Goal: Find contact information: Find contact information

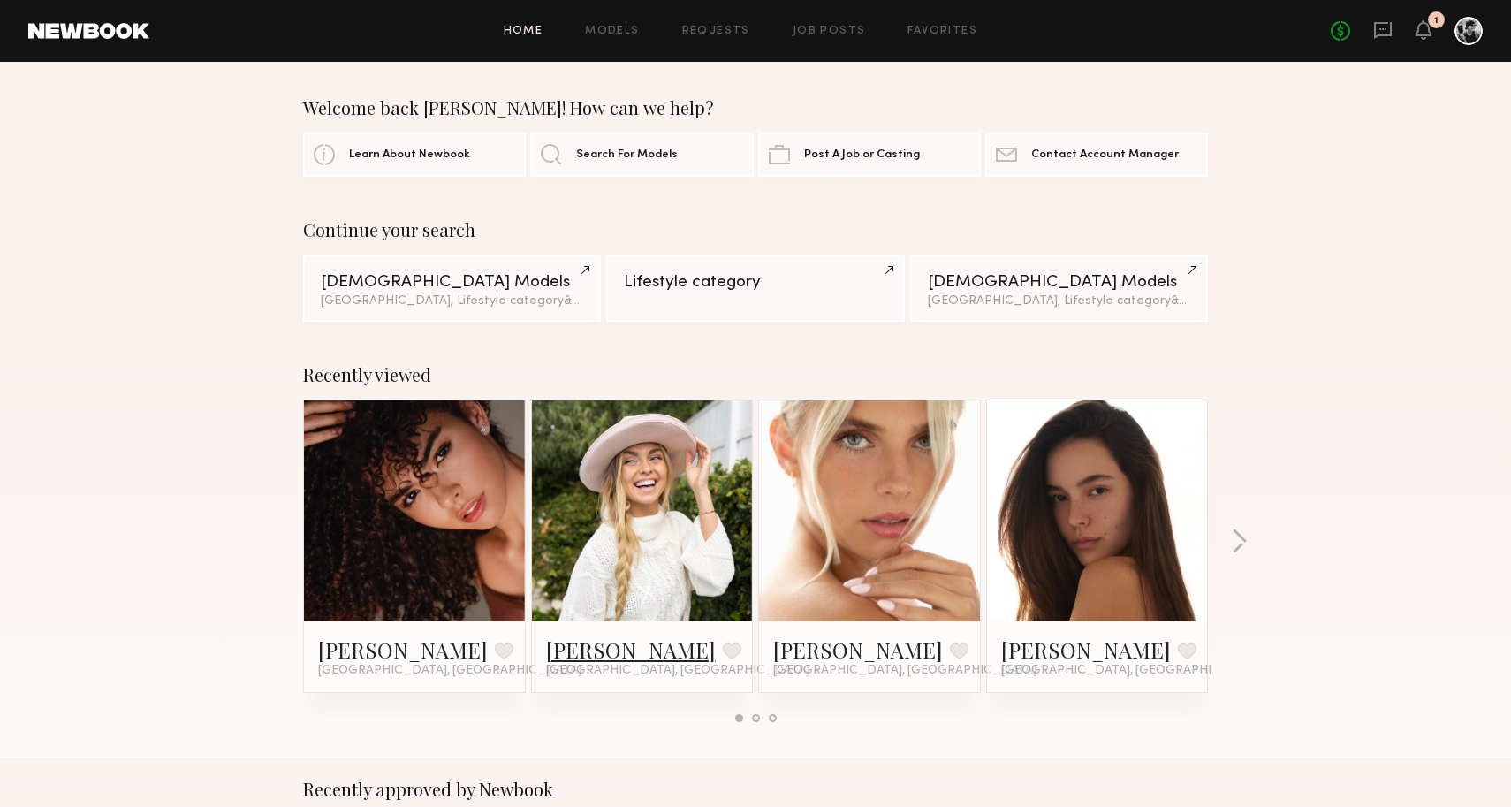
click at [550, 646] on link "[PERSON_NAME]" at bounding box center [631, 649] width 170 height 28
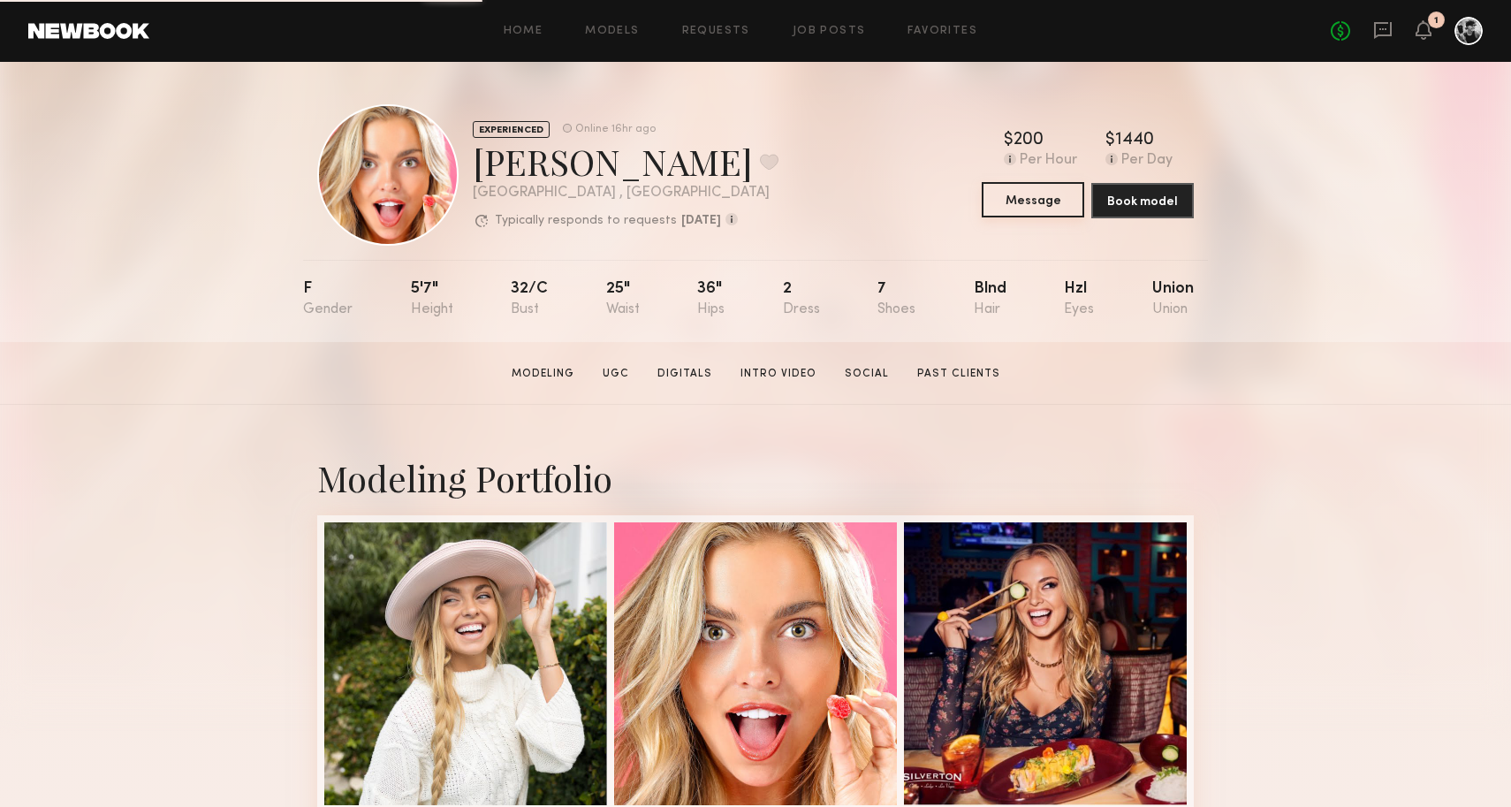
click at [1013, 210] on button "Message" at bounding box center [1033, 199] width 103 height 35
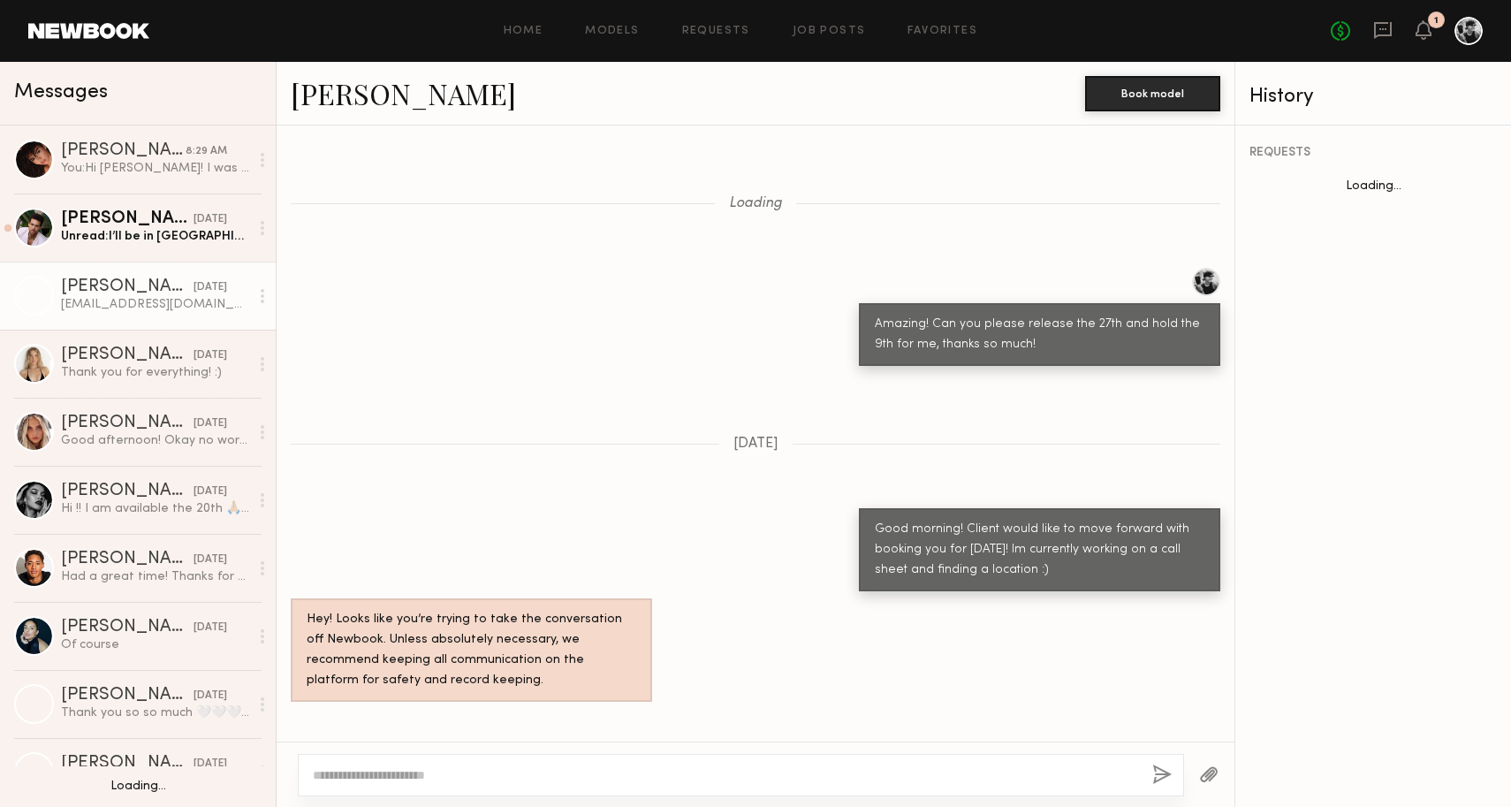
scroll to position [1054, 0]
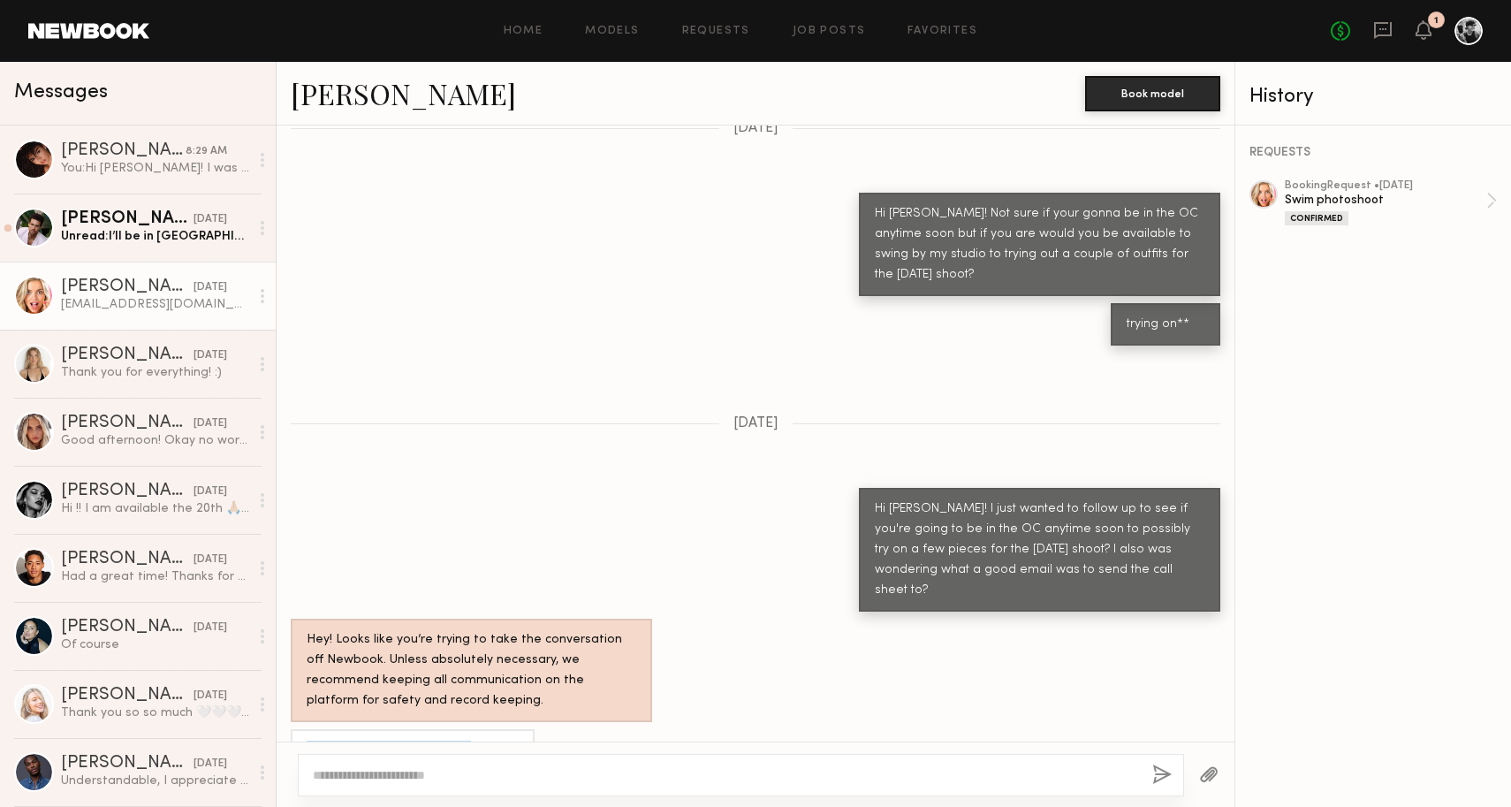
drag, startPoint x: 445, startPoint y: 706, endPoint x: 308, endPoint y: 711, distance: 137.1
click at [308, 729] on div "[EMAIL_ADDRESS][DOMAIN_NAME]" at bounding box center [413, 750] width 244 height 42
copy div "[EMAIL_ADDRESS][DOMAIN_NAME]"
